Goal: Transaction & Acquisition: Purchase product/service

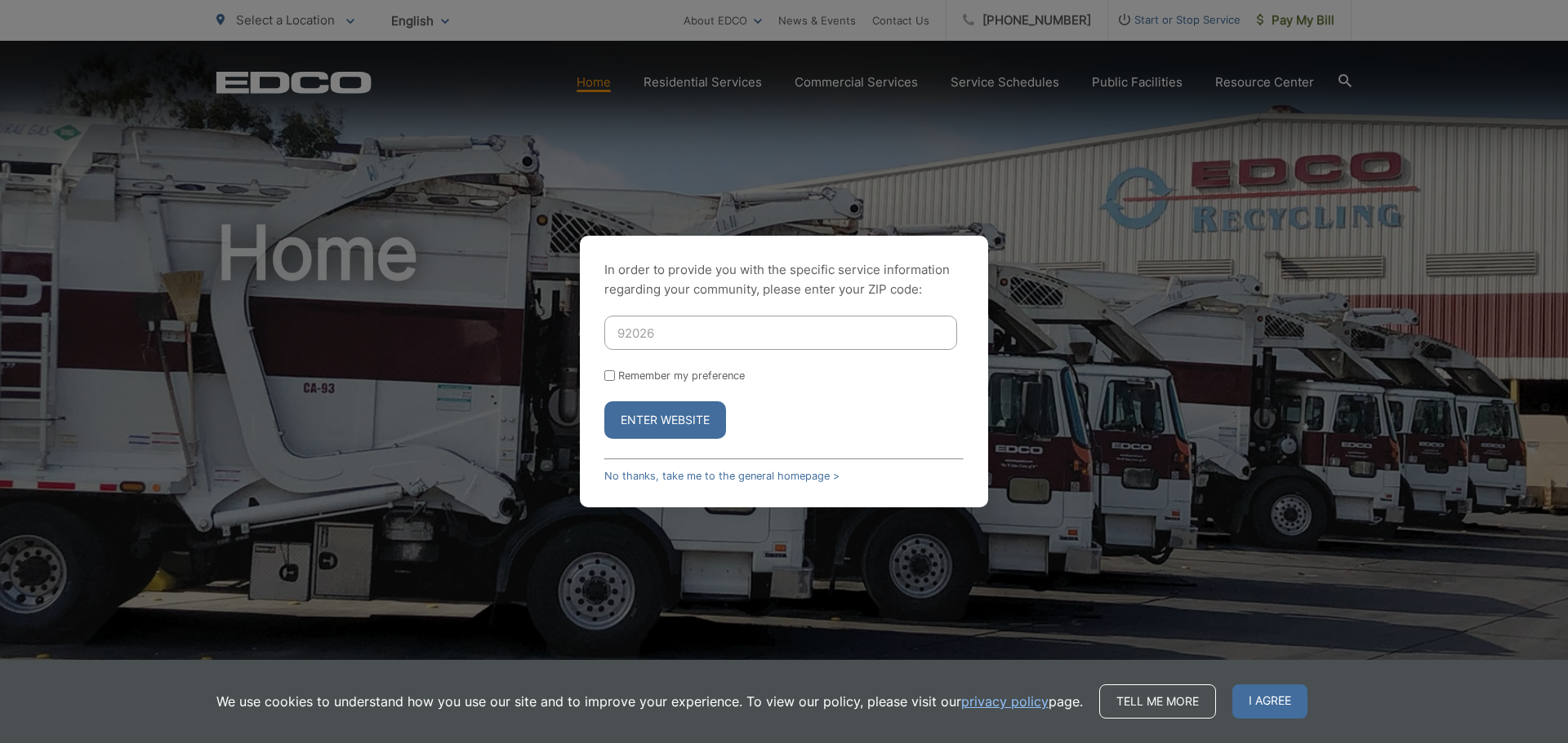
type input "92026"
click at [604, 401] on button "Enter Website" at bounding box center [664, 419] width 121 height 37
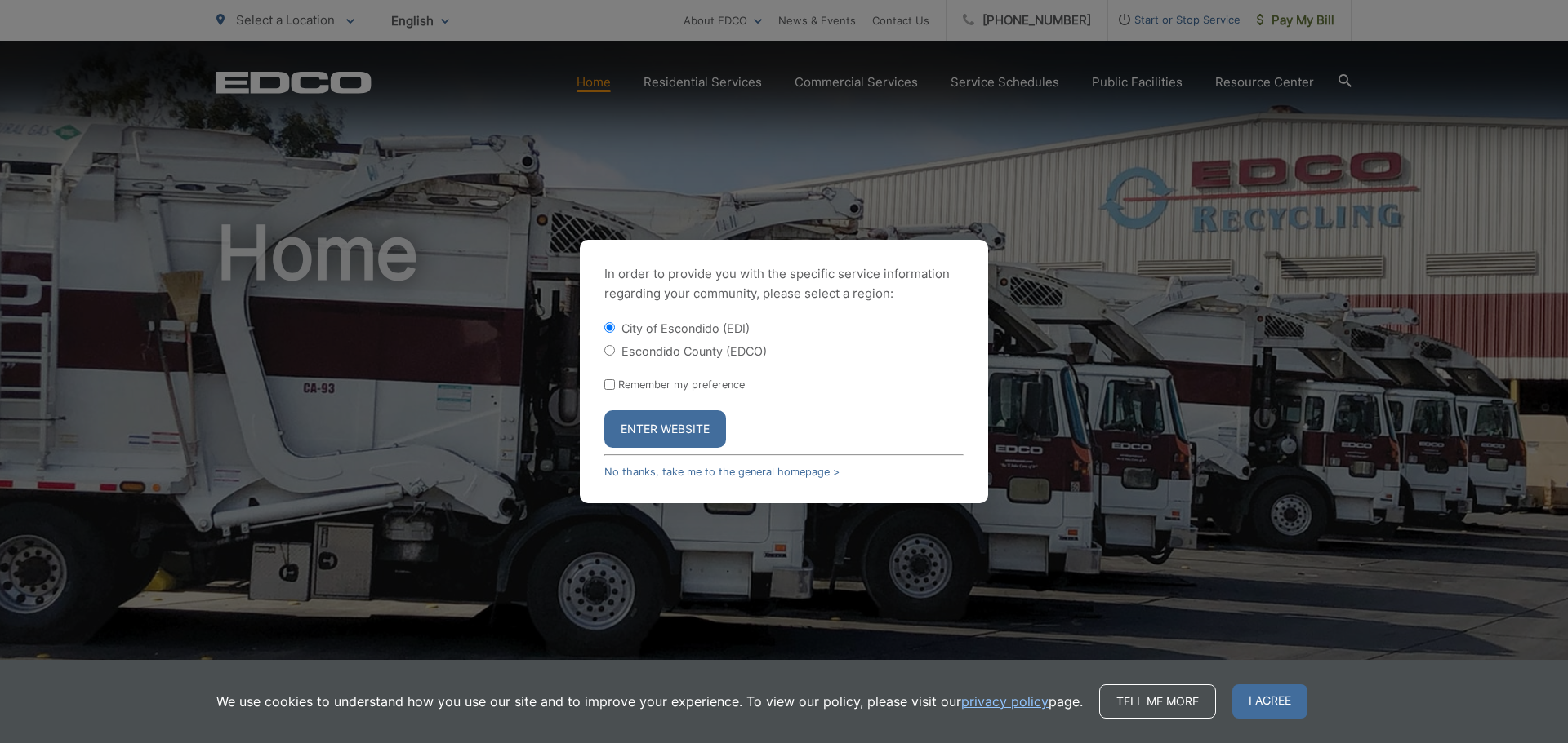
click at [615, 353] on div "Escondido County (EDCO)" at bounding box center [784, 350] width 359 height 16
click at [603, 346] on div "In order to provide you with the specific service information regarding your co…" at bounding box center [784, 372] width 408 height 264
click at [609, 350] on input "Escondido County (EDCO)" at bounding box center [609, 350] width 11 height 11
radio input "true"
drag, startPoint x: 612, startPoint y: 382, endPoint x: 657, endPoint y: 437, distance: 71.1
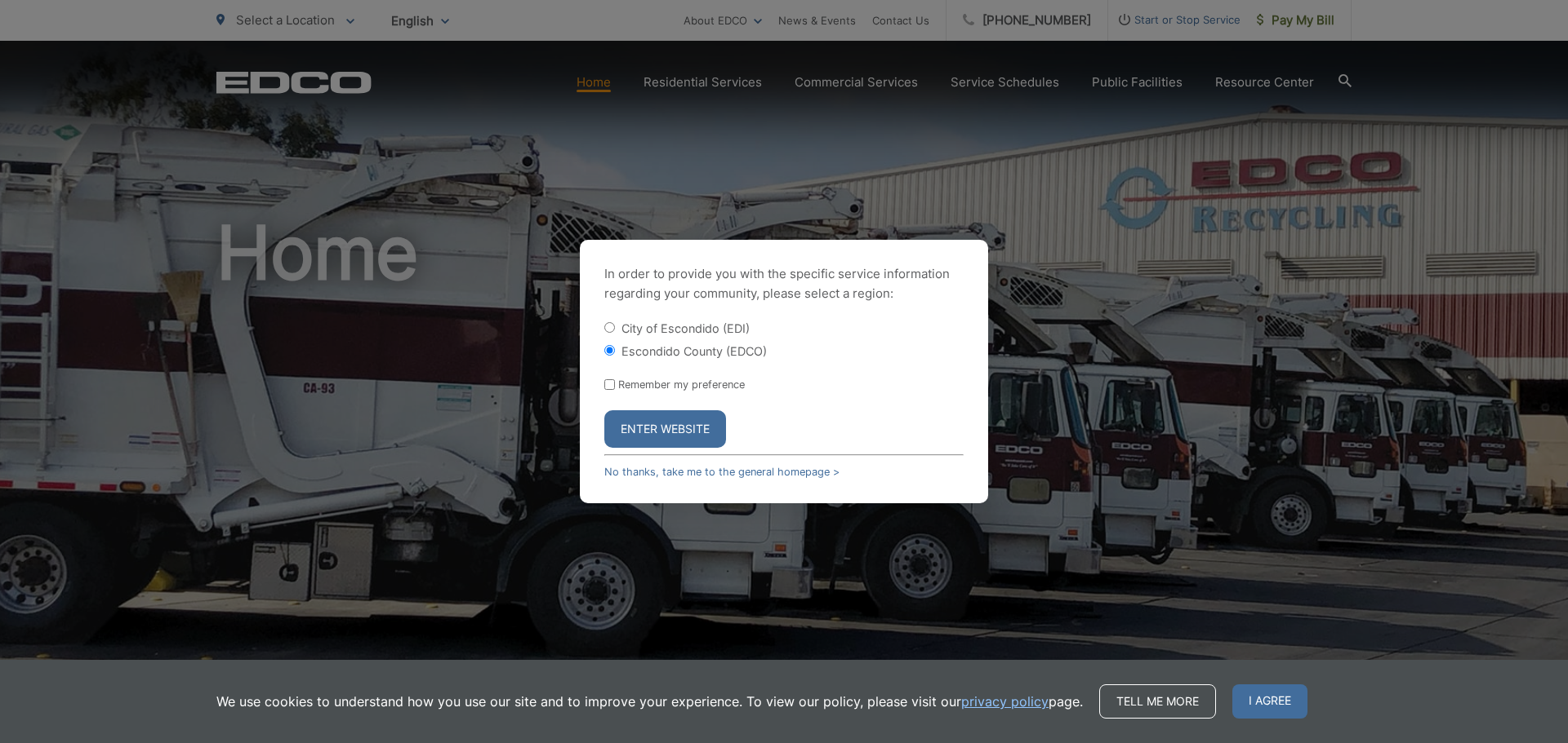
click at [613, 384] on input "Remember my preference" at bounding box center [609, 384] width 11 height 11
checkbox input "true"
click at [657, 435] on button "Enter Website" at bounding box center [664, 429] width 121 height 37
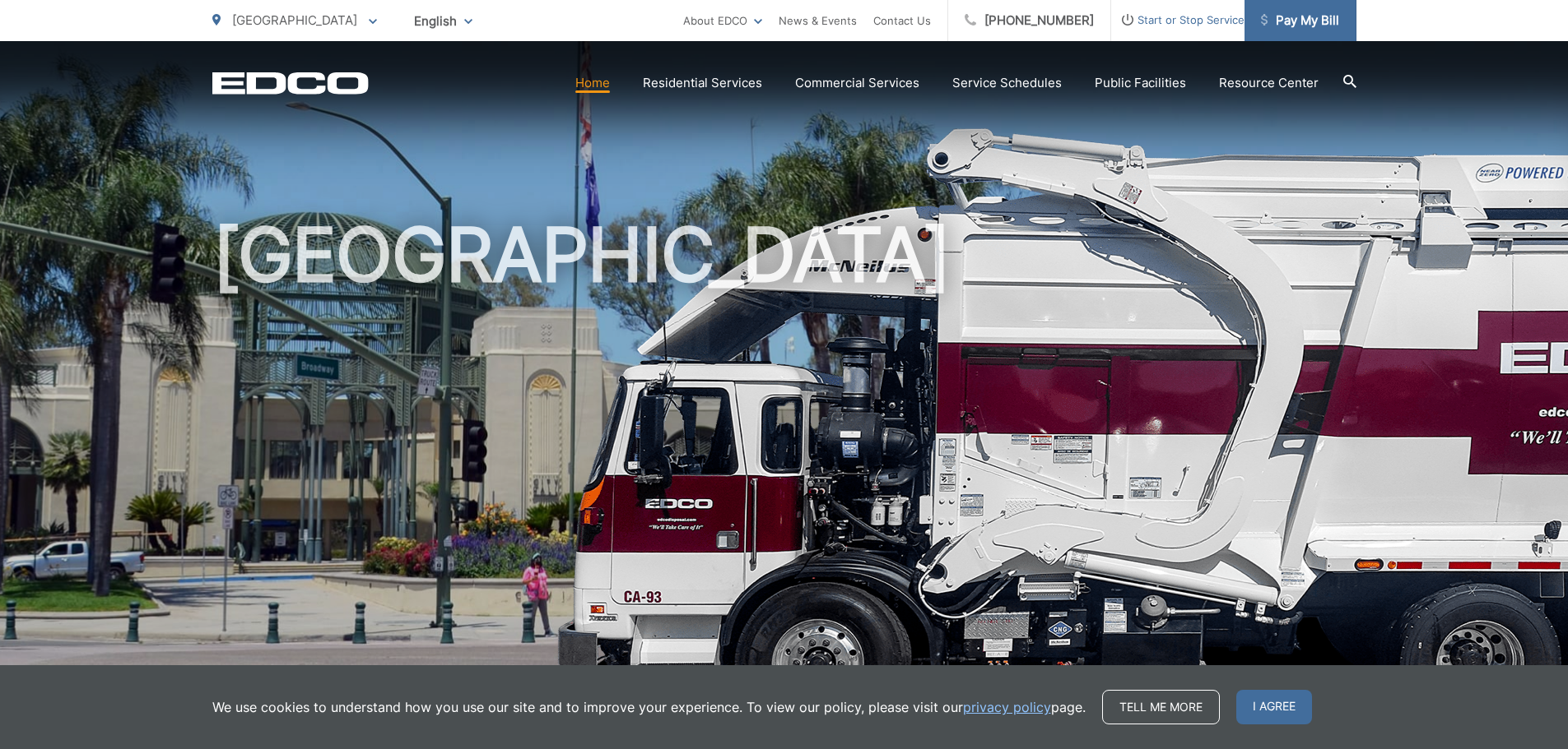
click at [1302, 23] on span "Pay My Bill" at bounding box center [1299, 20] width 78 height 20
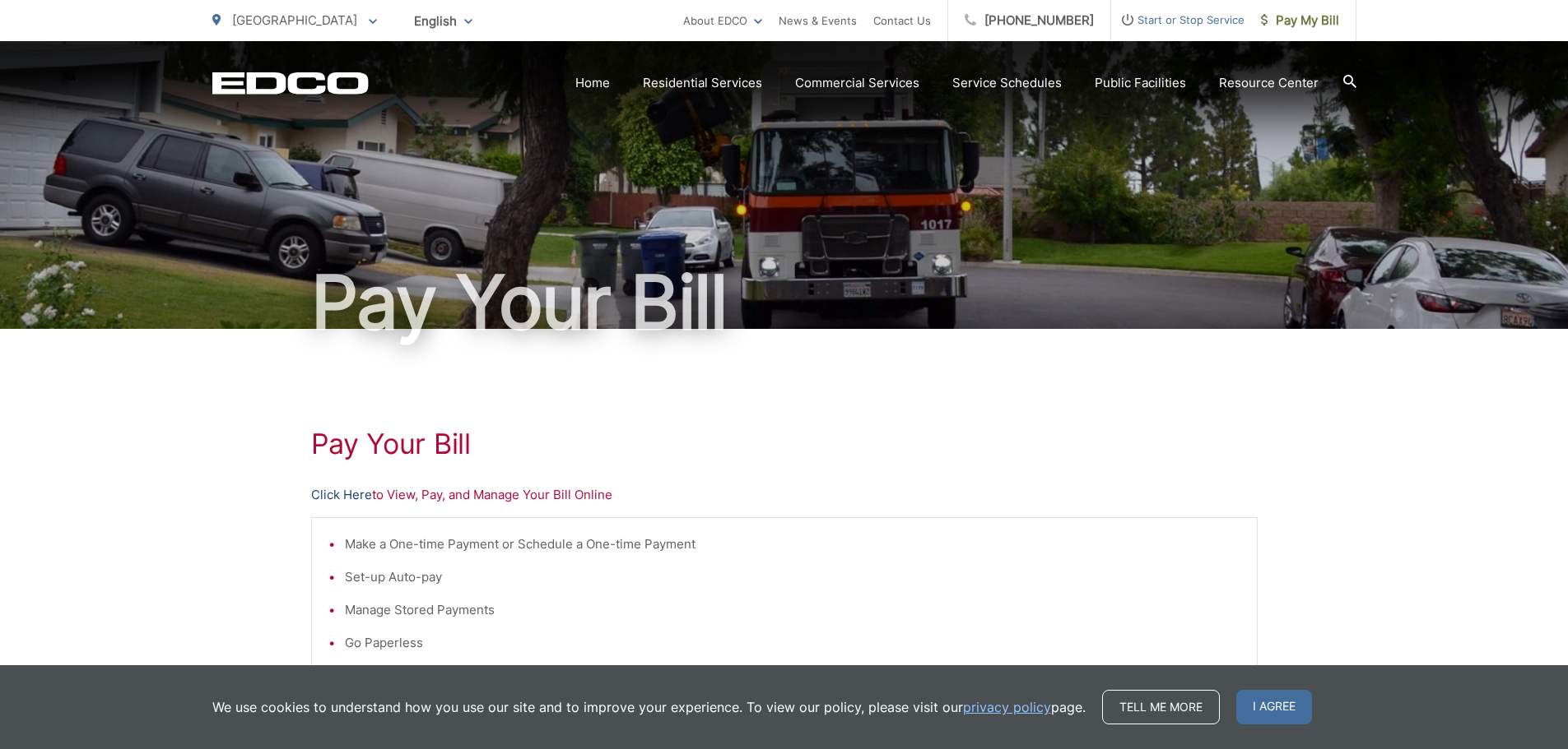
click at [345, 491] on link "Click Here" at bounding box center [341, 495] width 61 height 20
click at [347, 495] on link "Click Here" at bounding box center [341, 495] width 61 height 20
